Goal: Transaction & Acquisition: Purchase product/service

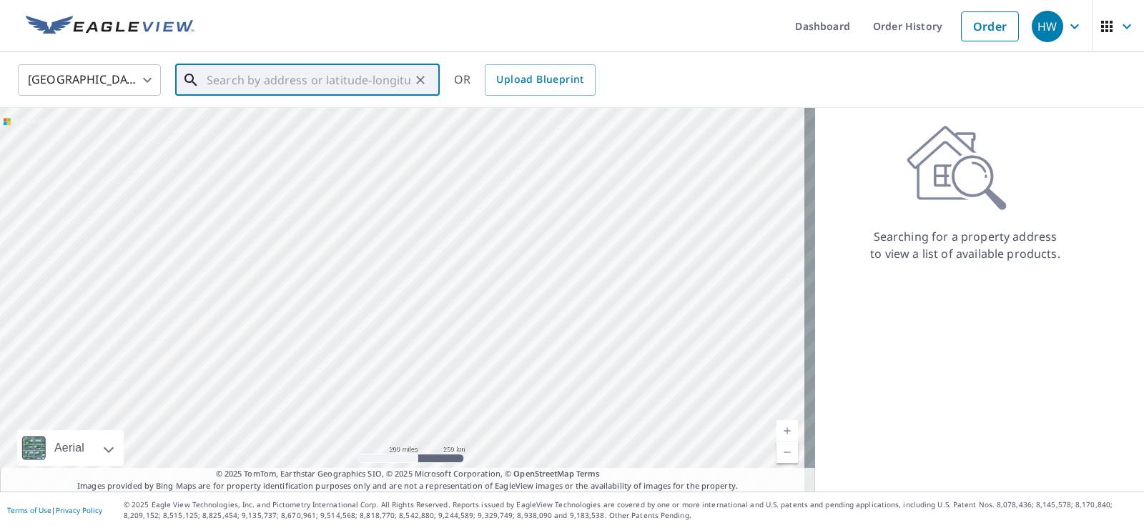
click at [345, 79] on input "text" at bounding box center [309, 80] width 204 height 40
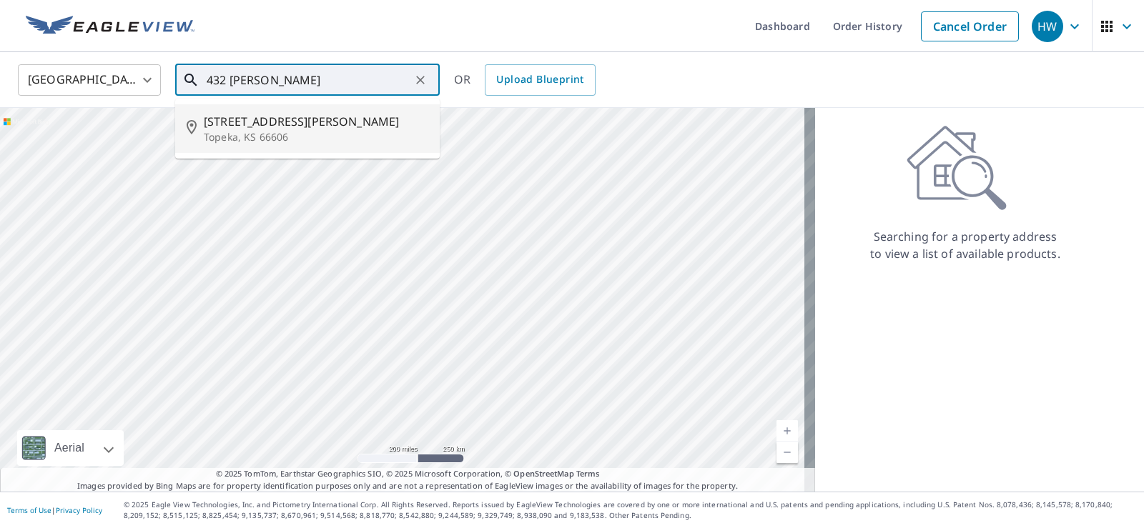
click at [293, 121] on span "[STREET_ADDRESS][PERSON_NAME]" at bounding box center [316, 121] width 224 height 17
type input "[STREET_ADDRESS][PERSON_NAME]"
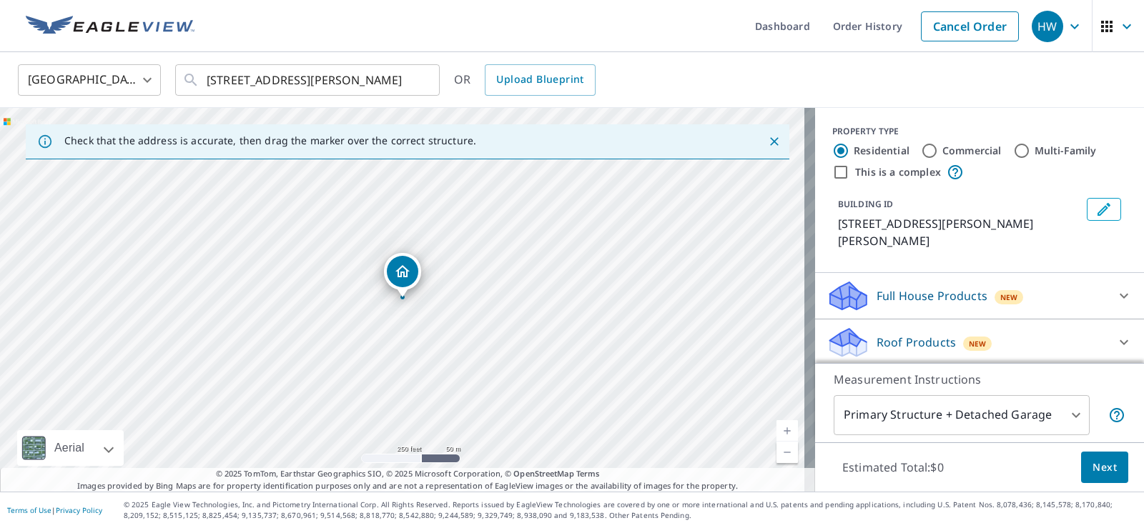
click at [402, 298] on div at bounding box center [403, 298] width 6 height 6
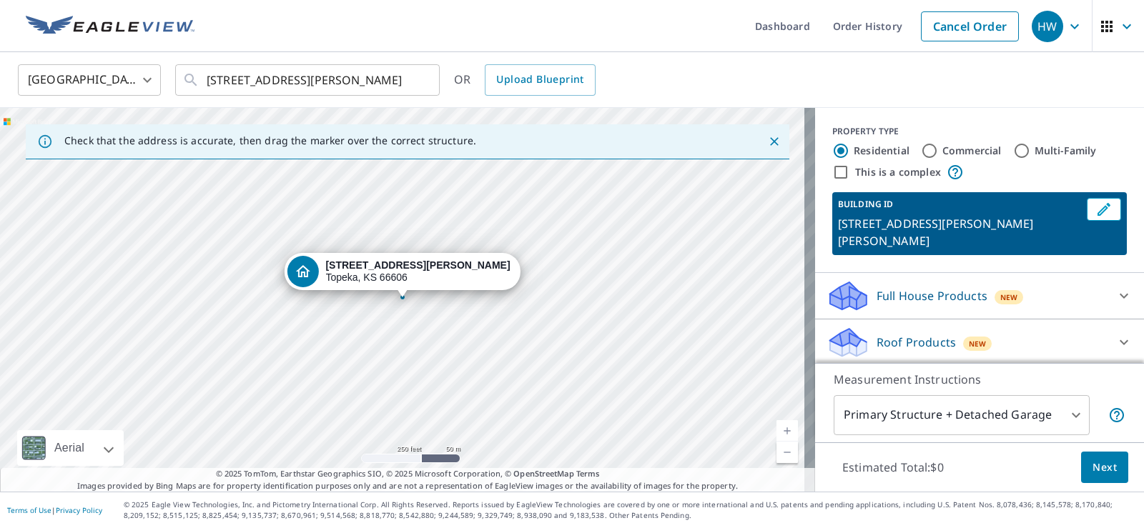
click at [912, 287] on p "Full House Products" at bounding box center [931, 295] width 111 height 17
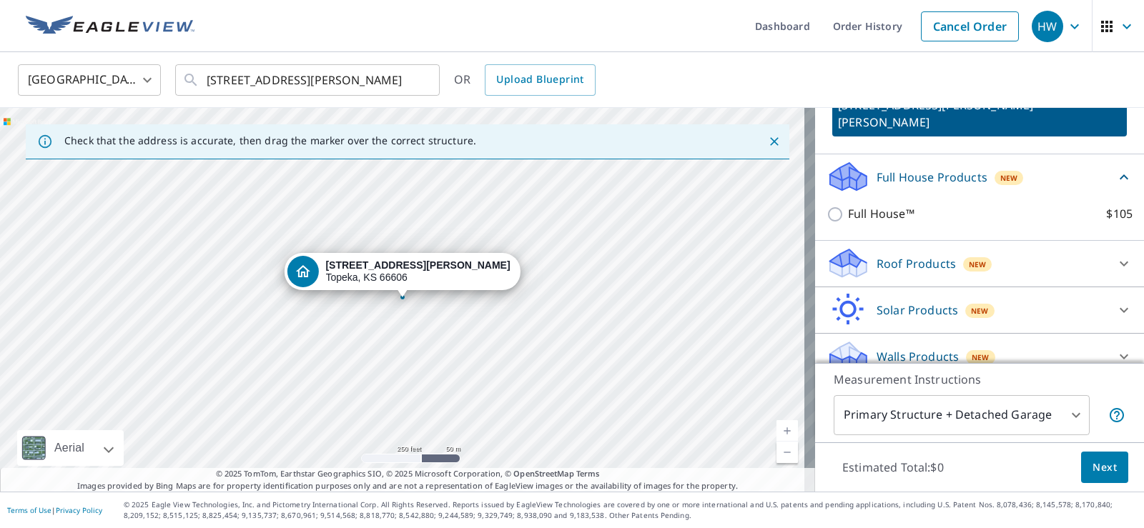
click at [920, 302] on p "Solar Products" at bounding box center [916, 310] width 81 height 17
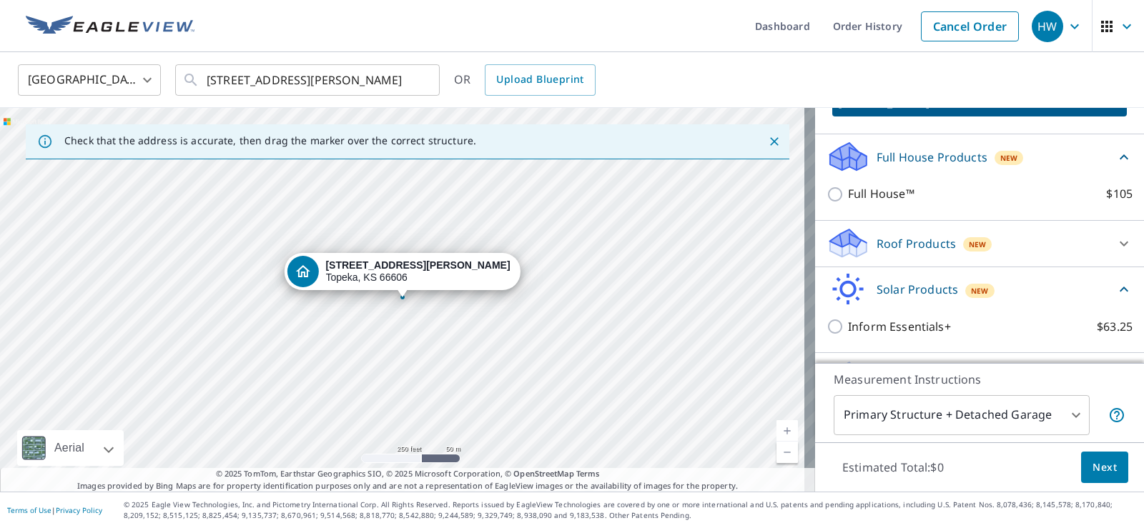
scroll to position [158, 0]
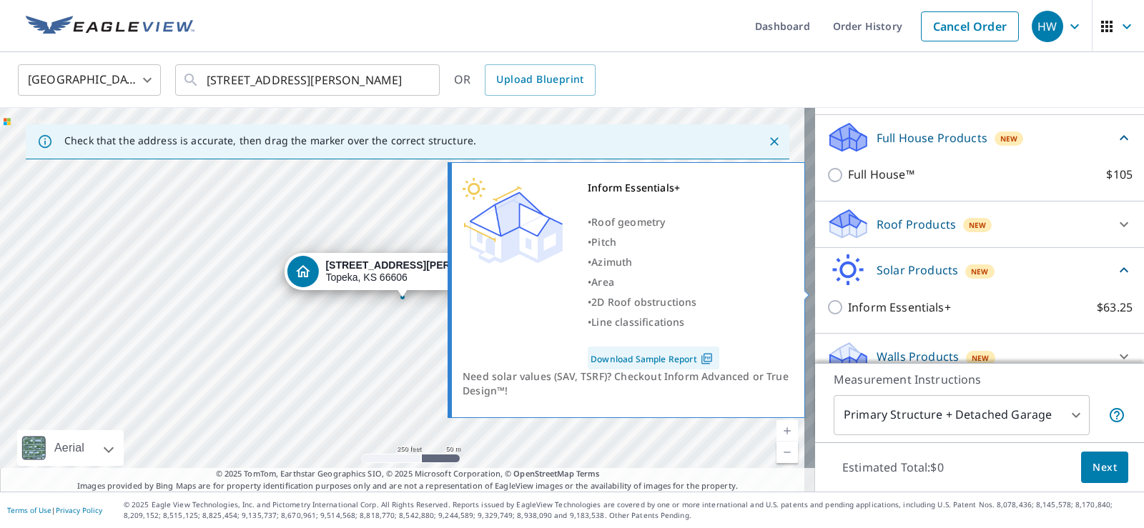
click at [875, 299] on p "Inform Essentials+" at bounding box center [899, 308] width 103 height 18
click at [848, 299] on input "Inform Essentials+ $63.25" at bounding box center [836, 307] width 21 height 17
checkbox input "true"
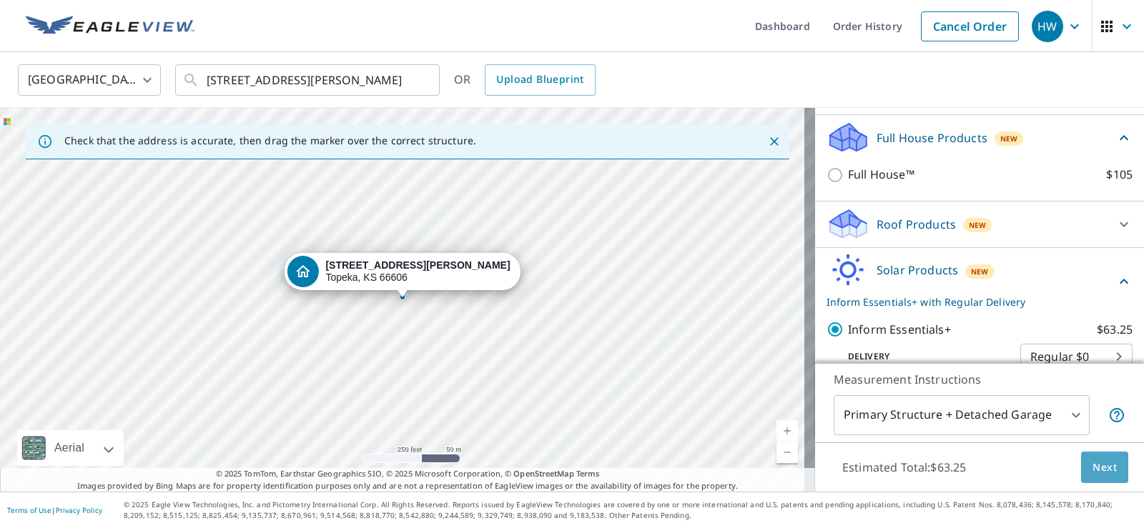
click at [1092, 468] on span "Next" at bounding box center [1104, 468] width 24 height 18
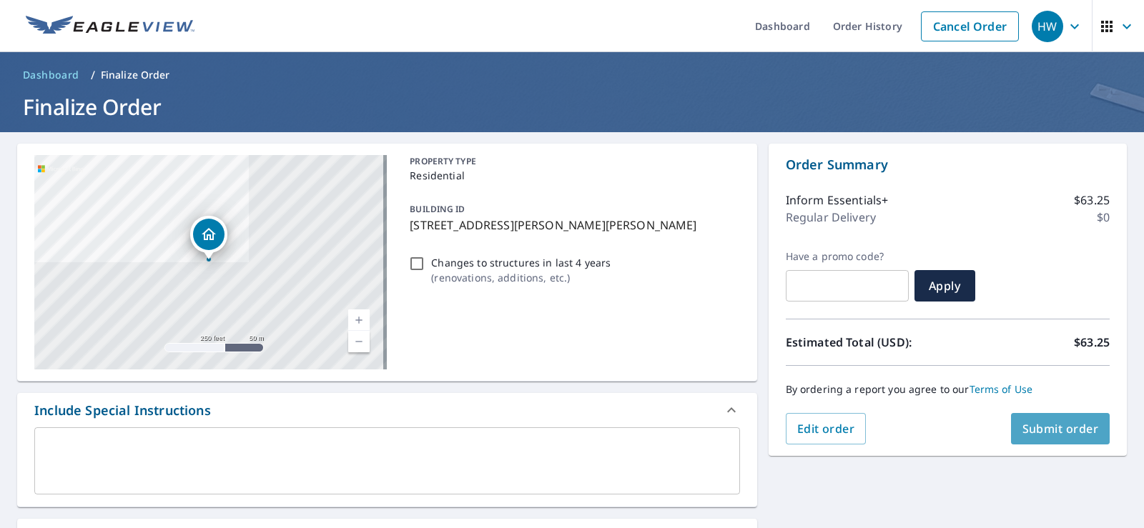
click at [1039, 427] on span "Submit order" at bounding box center [1060, 429] width 76 height 16
